Goal: Task Accomplishment & Management: Use online tool/utility

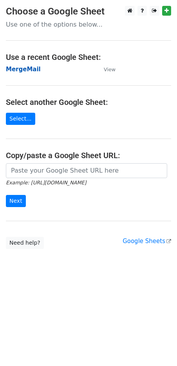
click at [16, 67] on strong "MergeMail" at bounding box center [23, 69] width 35 height 7
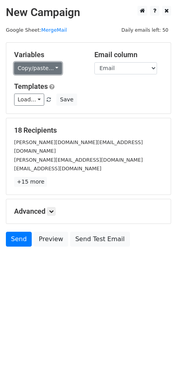
click at [41, 67] on link "Copy/paste..." at bounding box center [38, 68] width 48 height 12
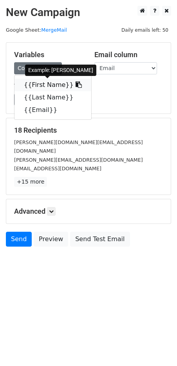
click at [41, 85] on link "{{First Name}}" at bounding box center [52, 85] width 77 height 13
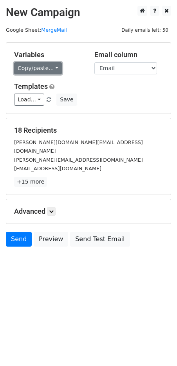
click at [43, 63] on link "Copy/paste..." at bounding box center [38, 68] width 48 height 12
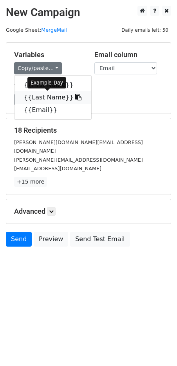
click at [36, 99] on link "{{Last Name}}" at bounding box center [52, 97] width 77 height 13
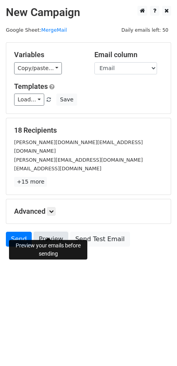
click at [42, 232] on link "Preview" at bounding box center [51, 239] width 34 height 15
click at [14, 232] on link "Send" at bounding box center [19, 239] width 26 height 15
